Goal: Transaction & Acquisition: Purchase product/service

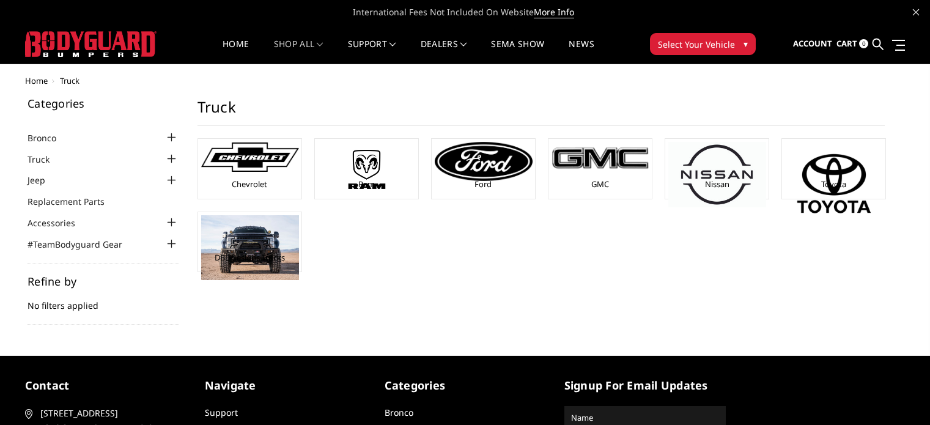
click at [502, 163] on img at bounding box center [484, 161] width 98 height 39
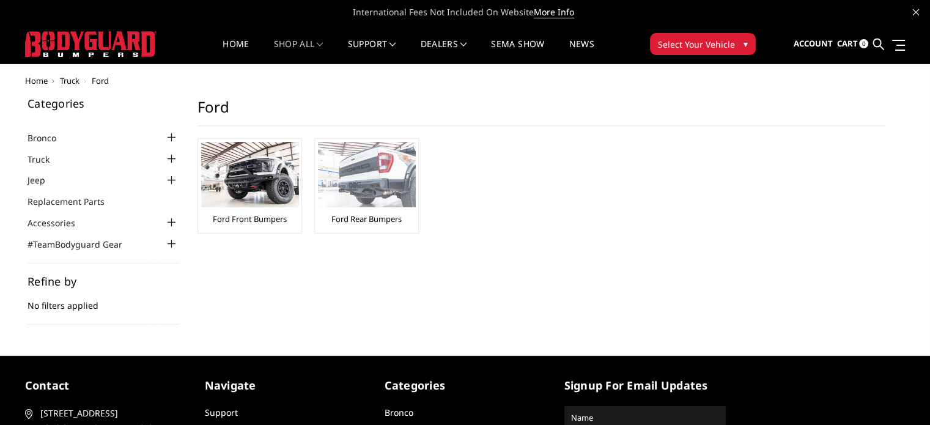
click at [372, 183] on img at bounding box center [367, 174] width 98 height 65
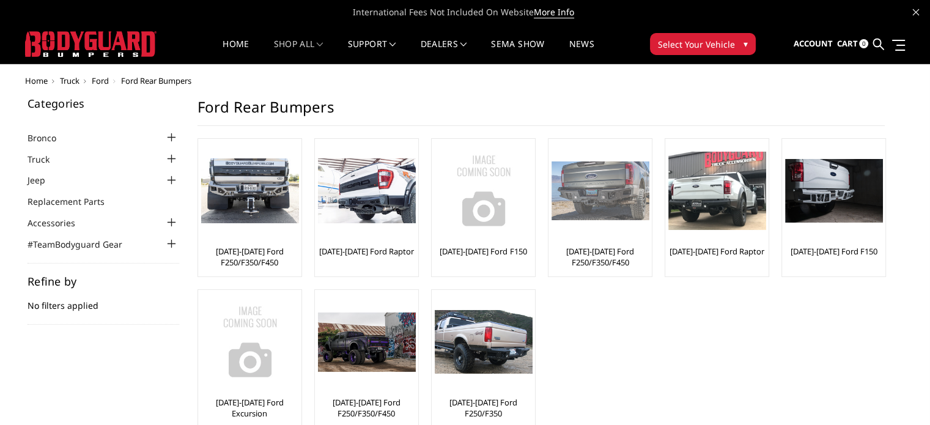
click at [595, 253] on link "[DATE]-[DATE] Ford F250/F350/F450" at bounding box center [600, 257] width 97 height 22
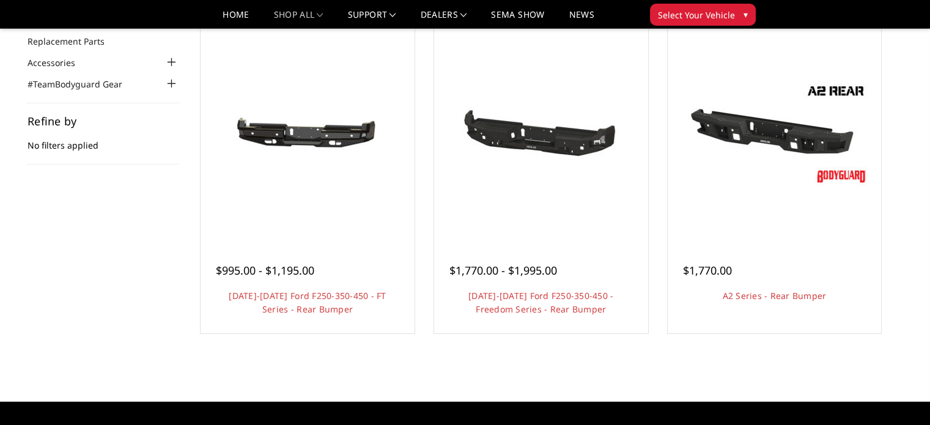
scroll to position [122, 0]
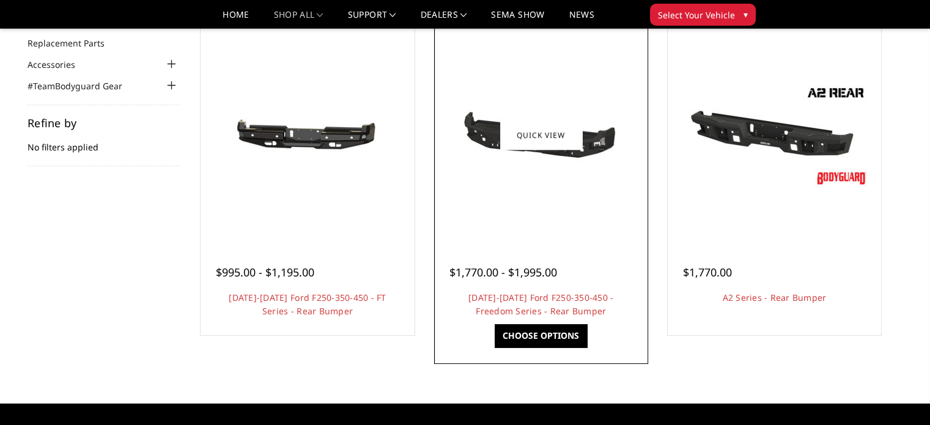
click at [551, 158] on img at bounding box center [541, 135] width 196 height 93
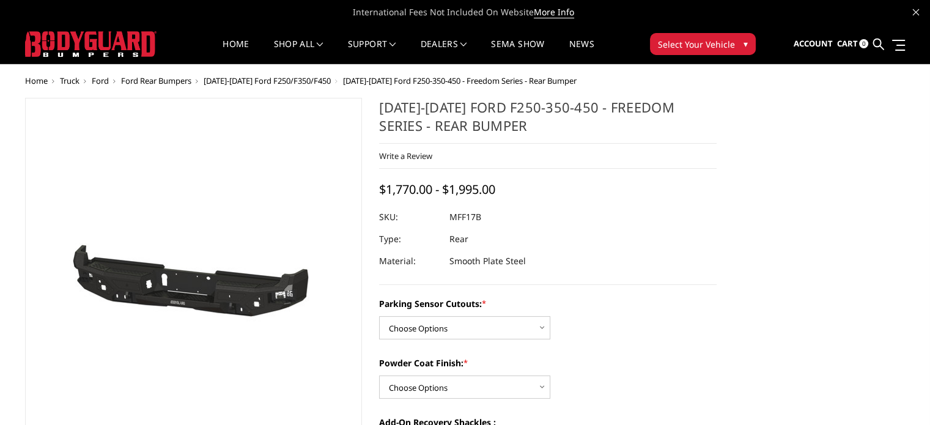
click at [210, 294] on img at bounding box center [171, 281] width 783 height 373
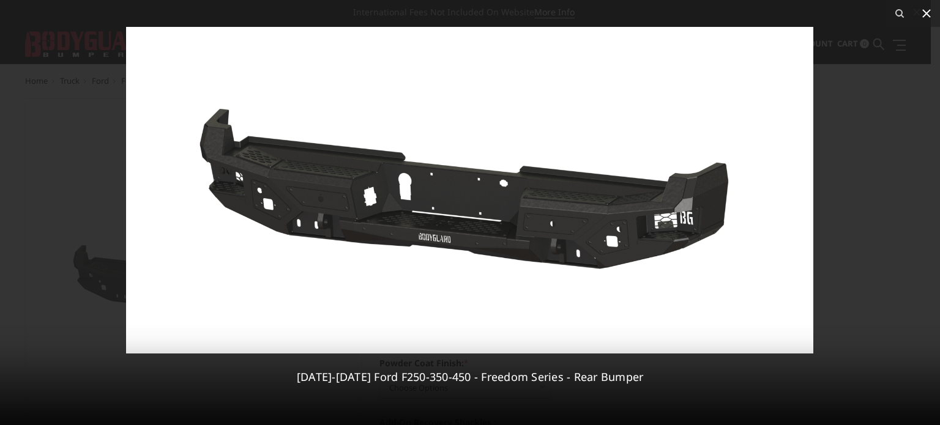
click at [926, 11] on icon at bounding box center [926, 13] width 15 height 15
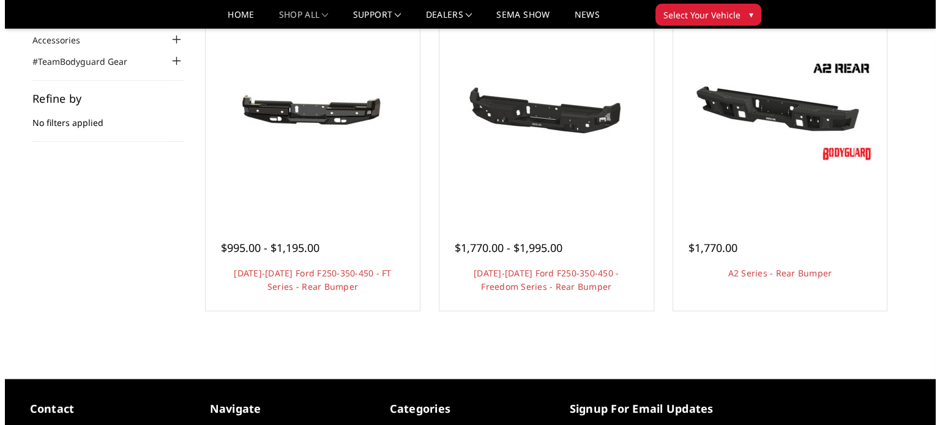
scroll to position [122, 0]
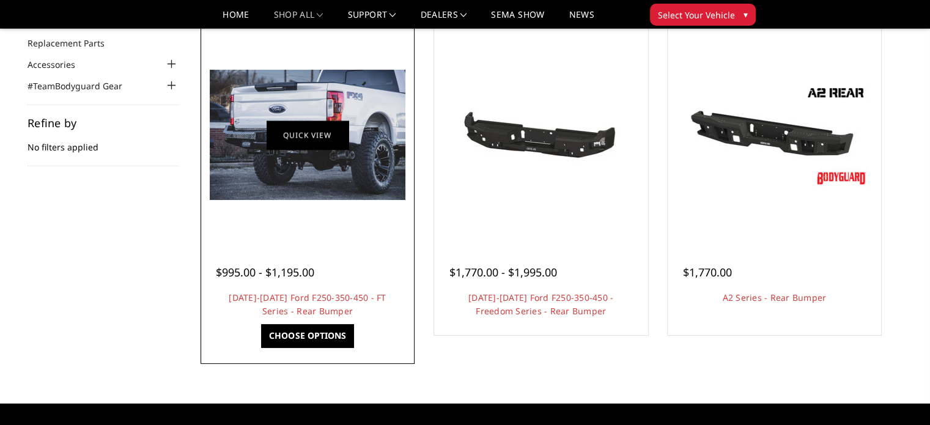
click at [325, 139] on link "Quick view" at bounding box center [308, 135] width 82 height 29
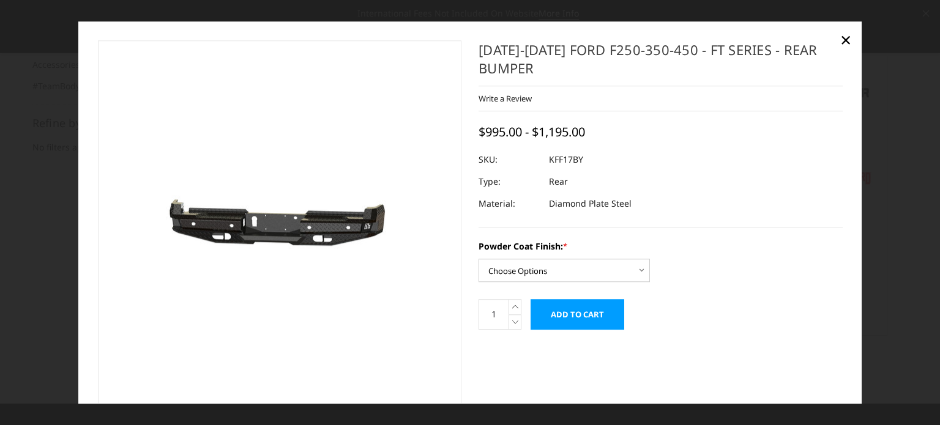
click at [328, 230] on img at bounding box center [217, 225] width 783 height 373
click at [492, 266] on select "Choose Options Bare Metal Gloss Black Powder Coat Textured Black Powder Coat" at bounding box center [563, 270] width 171 height 23
select select "3408"
click at [478, 259] on select "Choose Options Bare Metal Gloss Black Powder Coat Textured Black Powder Coat" at bounding box center [563, 270] width 171 height 23
